Goal: Transaction & Acquisition: Purchase product/service

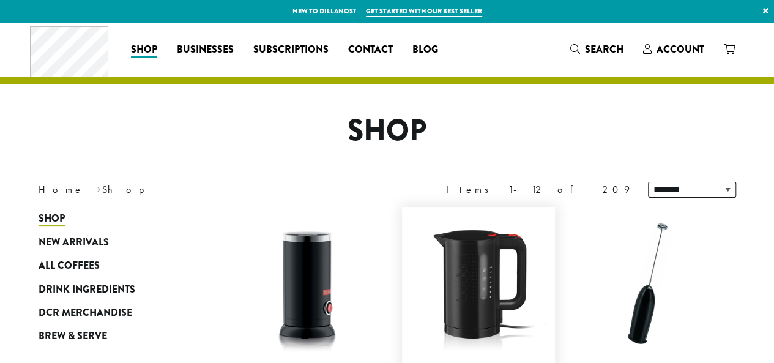
click at [678, 47] on span "Account" at bounding box center [680, 49] width 48 height 14
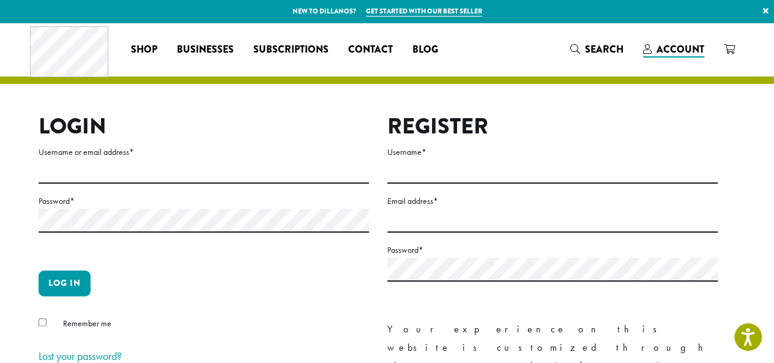
click at [69, 158] on label "Username or email address *" at bounding box center [204, 151] width 330 height 15
click at [69, 160] on input "Username or email address *" at bounding box center [204, 172] width 330 height 24
type input "**********"
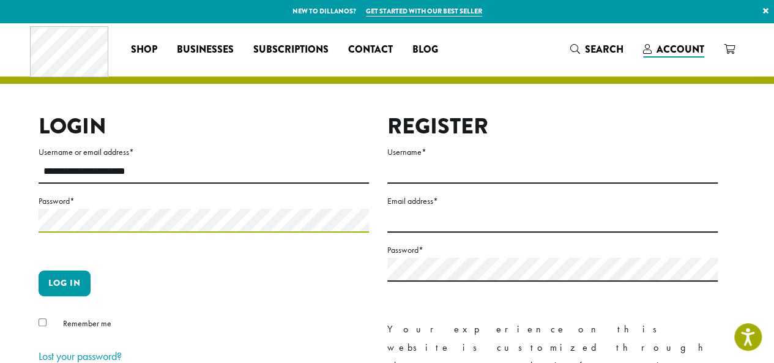
click at [39, 270] on button "Log in" at bounding box center [65, 283] width 52 height 26
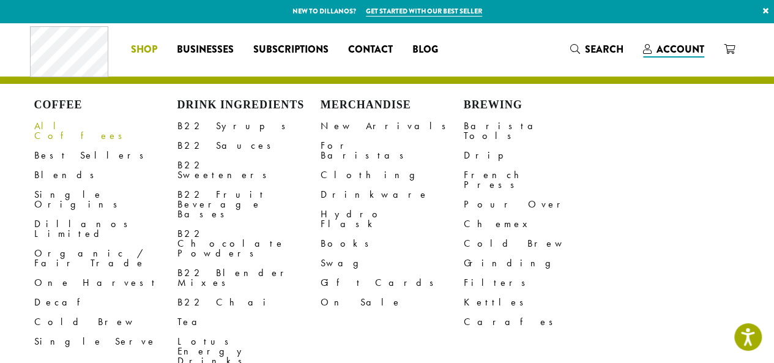
click at [66, 124] on link "All Coffees" at bounding box center [105, 130] width 143 height 29
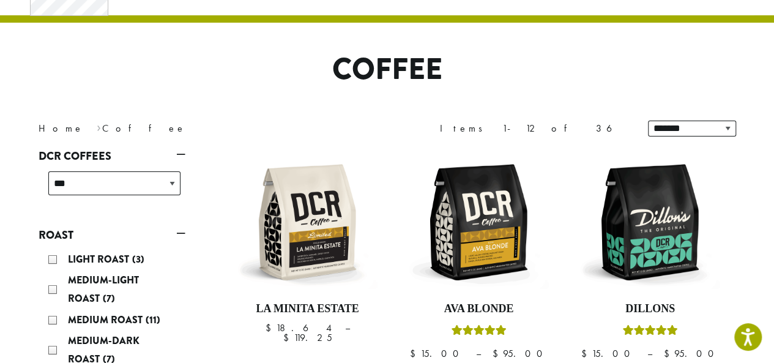
scroll to position [122, 0]
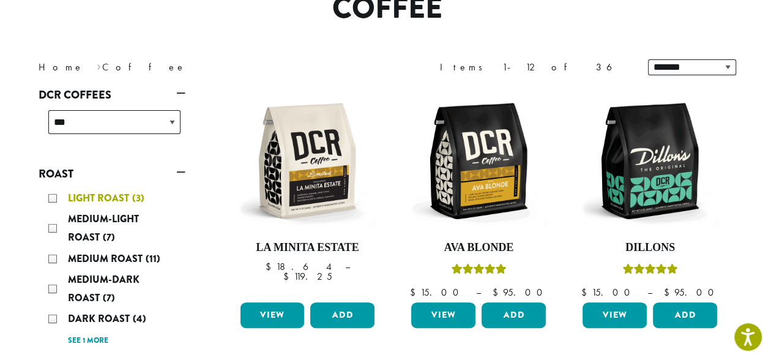
click at [53, 199] on div "Light Roast (3)" at bounding box center [114, 198] width 132 height 18
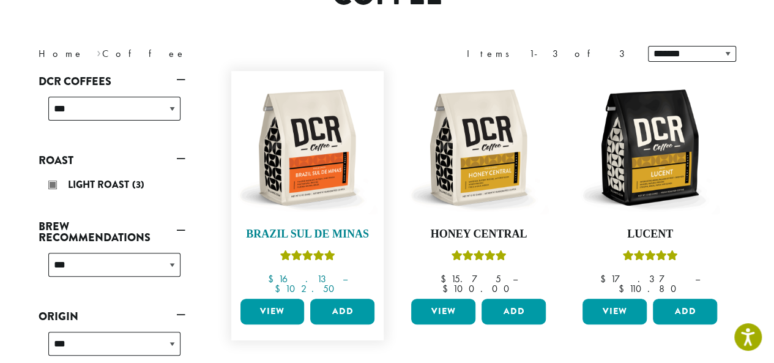
scroll to position [197, 0]
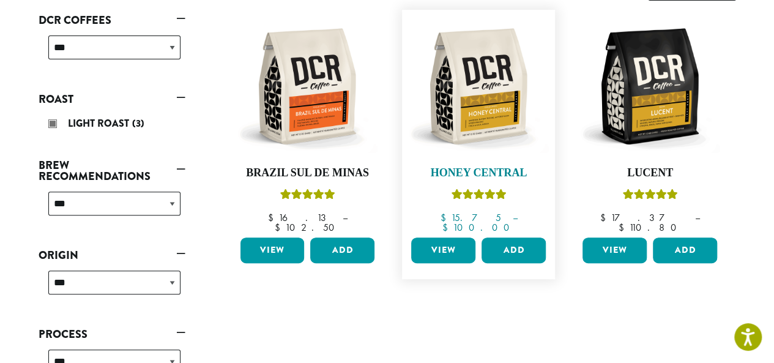
click at [444, 175] on h4 "Honey Central" at bounding box center [478, 172] width 141 height 13
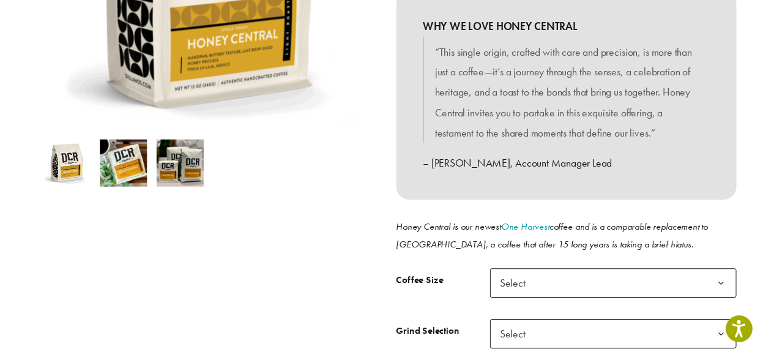
scroll to position [367, 0]
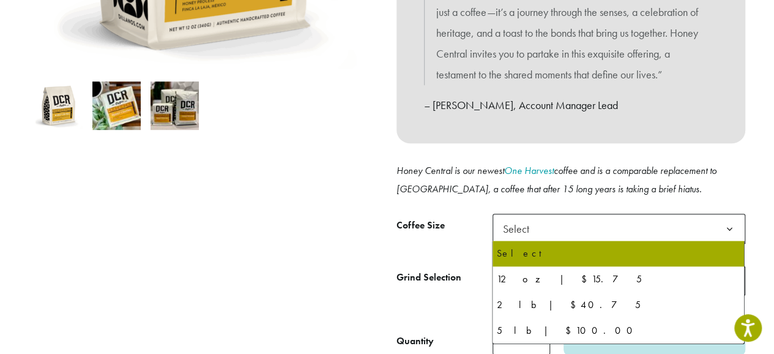
click at [556, 229] on span "Select" at bounding box center [619, 229] width 253 height 30
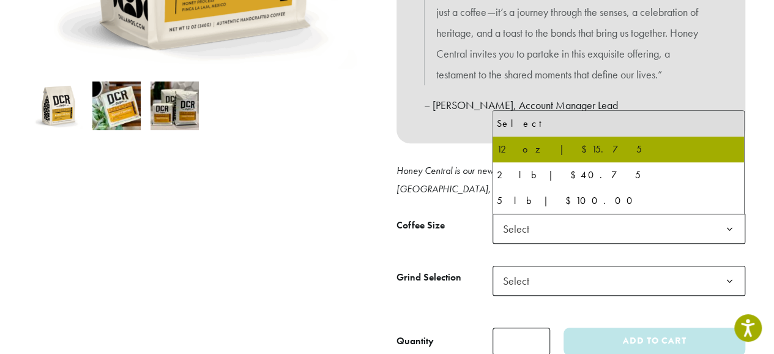
scroll to position [0, 0]
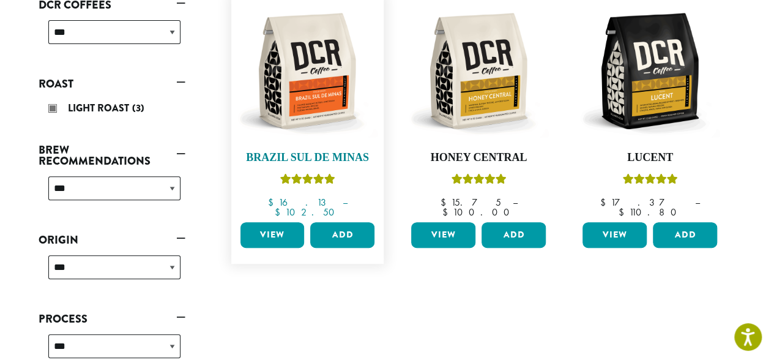
click at [318, 96] on img at bounding box center [307, 71] width 141 height 141
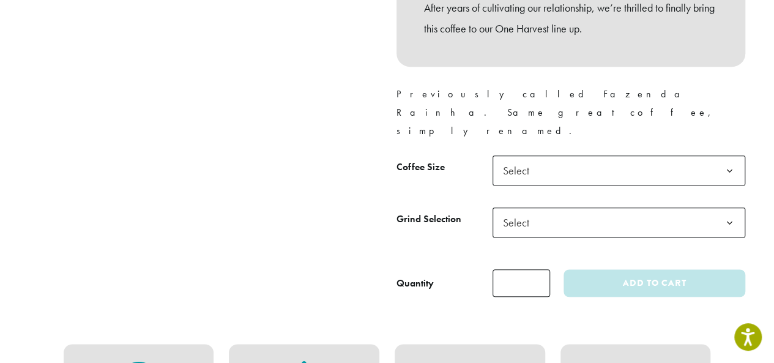
scroll to position [612, 0]
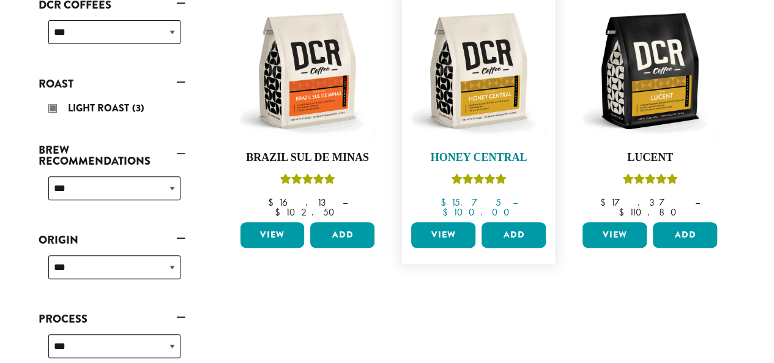
scroll to position [212, 0]
click at [637, 89] on img at bounding box center [649, 71] width 141 height 141
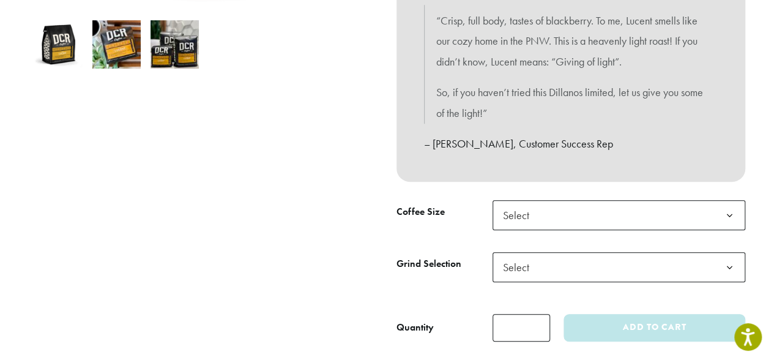
scroll to position [551, 0]
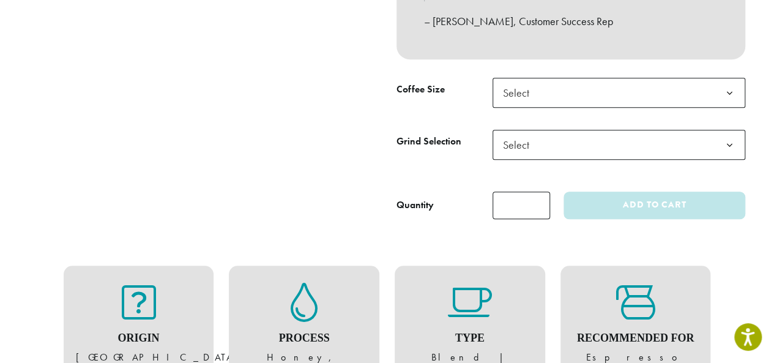
click at [543, 86] on span "Select" at bounding box center [619, 93] width 253 height 30
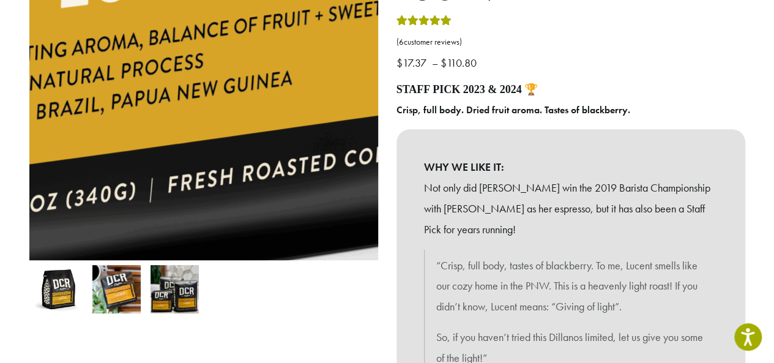
scroll to position [0, 0]
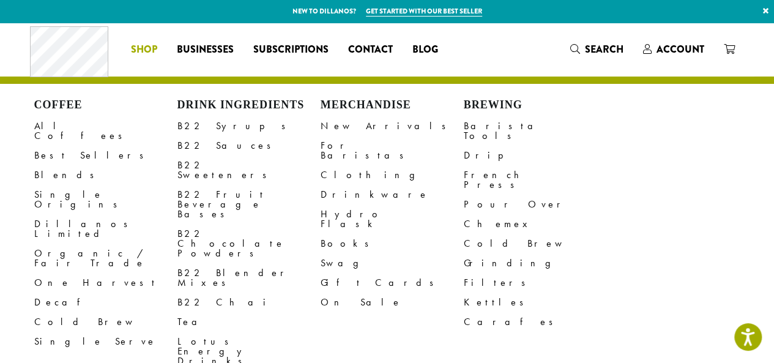
click at [147, 48] on span "Shop" at bounding box center [144, 49] width 26 height 15
click at [65, 125] on link "All Coffees" at bounding box center [105, 130] width 143 height 29
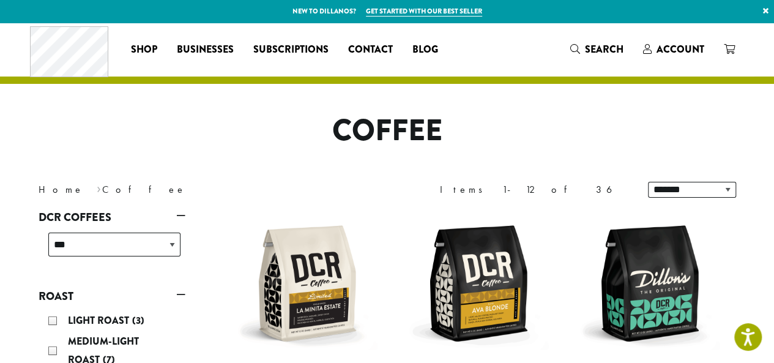
scroll to position [184, 0]
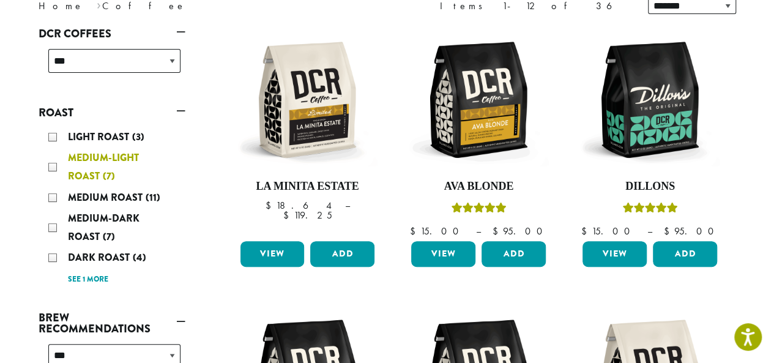
click at [93, 161] on span "Medium-Light Roast" at bounding box center [103, 167] width 71 height 32
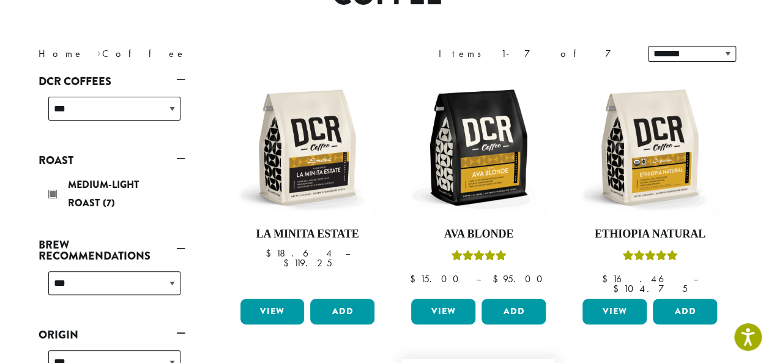
scroll to position [75, 0]
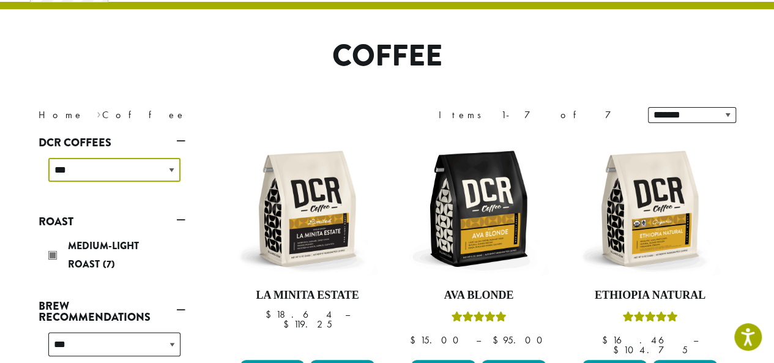
click at [169, 163] on select "**********" at bounding box center [114, 170] width 132 height 24
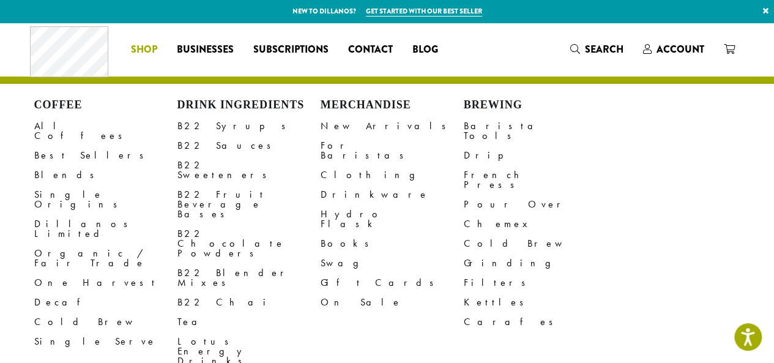
click at [151, 51] on span "Shop" at bounding box center [144, 49] width 26 height 15
click at [59, 146] on link "Best Sellers" at bounding box center [105, 156] width 143 height 20
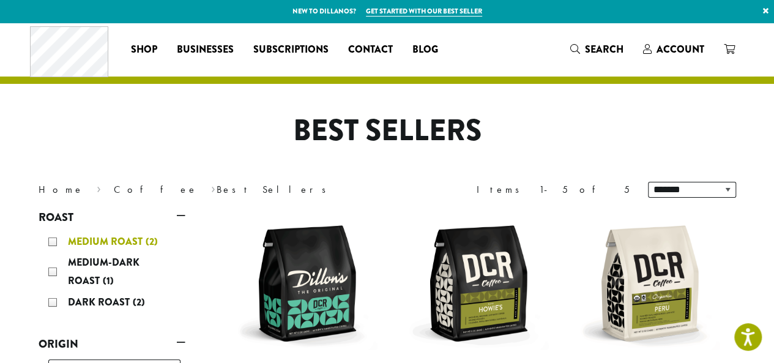
click at [53, 239] on div "Medium Roast (2)" at bounding box center [114, 241] width 132 height 18
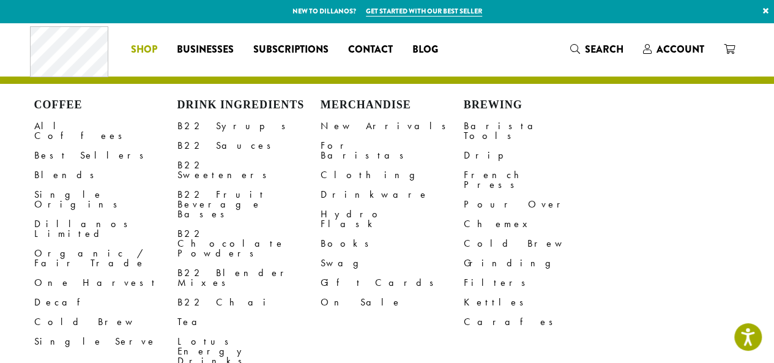
click at [137, 54] on span "Shop" at bounding box center [144, 49] width 26 height 15
click at [139, 50] on span "Shop" at bounding box center [144, 49] width 26 height 15
click at [62, 124] on link "All Coffees" at bounding box center [105, 130] width 143 height 29
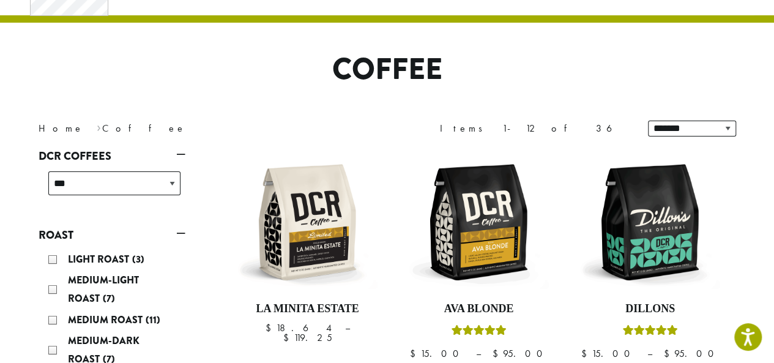
scroll to position [122, 0]
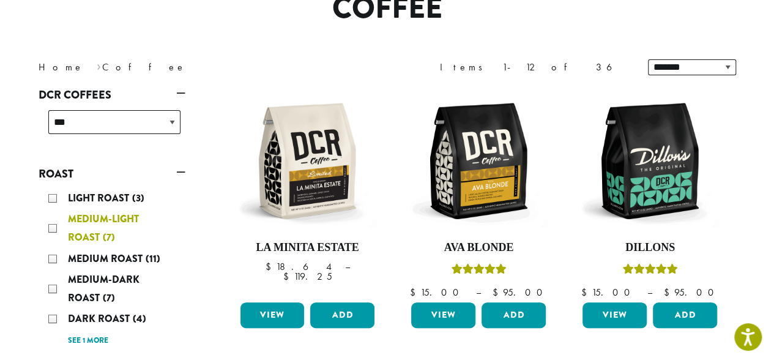
click at [53, 226] on div "Medium-Light Roast (7)" at bounding box center [114, 228] width 132 height 37
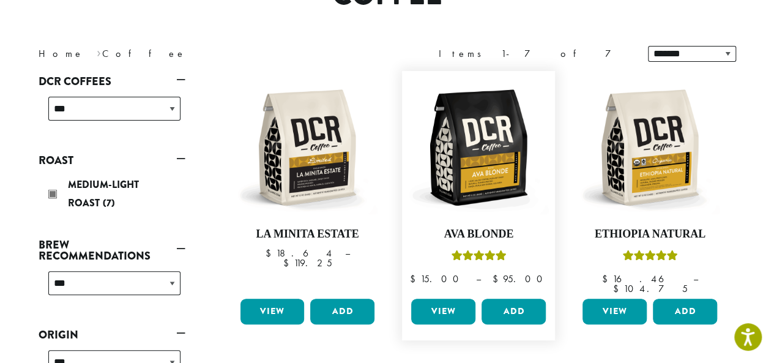
scroll to position [197, 0]
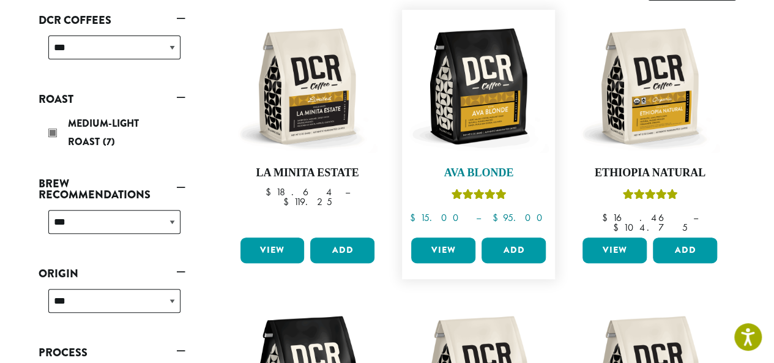
click at [495, 104] on img at bounding box center [478, 86] width 141 height 141
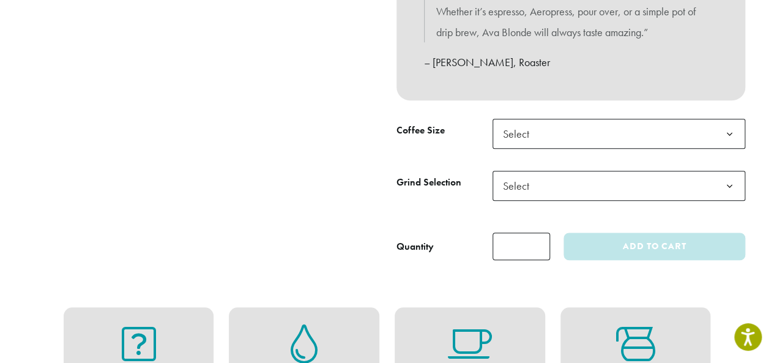
scroll to position [612, 0]
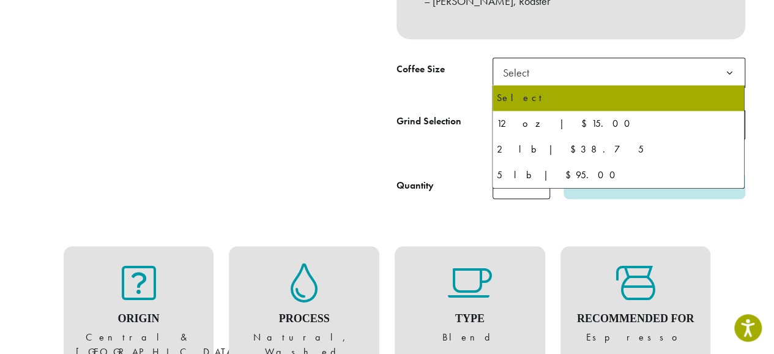
click at [527, 67] on span "Select" at bounding box center [519, 73] width 43 height 24
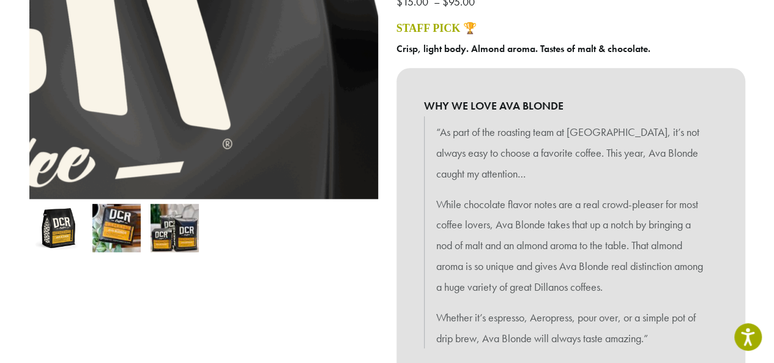
scroll to position [0, 0]
